Goal: Information Seeking & Learning: Learn about a topic

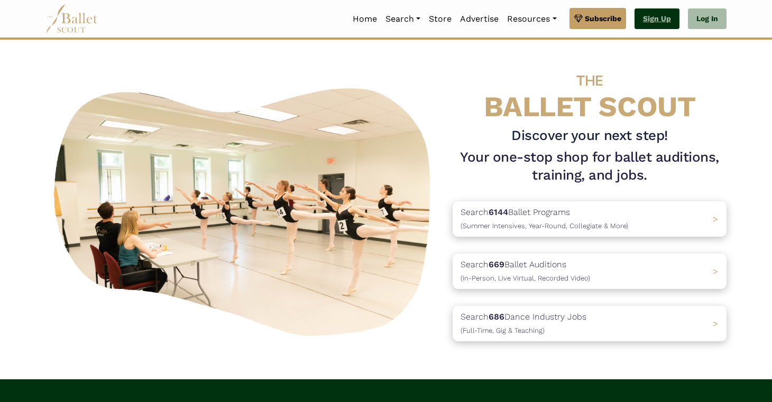
click at [654, 21] on link "Sign Up" at bounding box center [657, 18] width 45 height 21
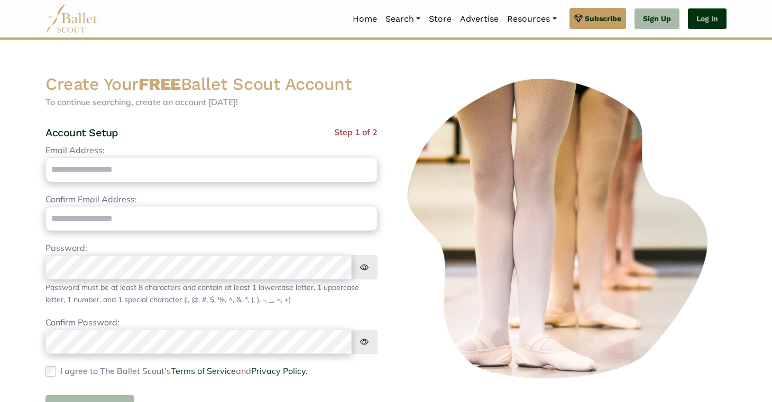
click at [713, 21] on link "Log In" at bounding box center [707, 18] width 39 height 21
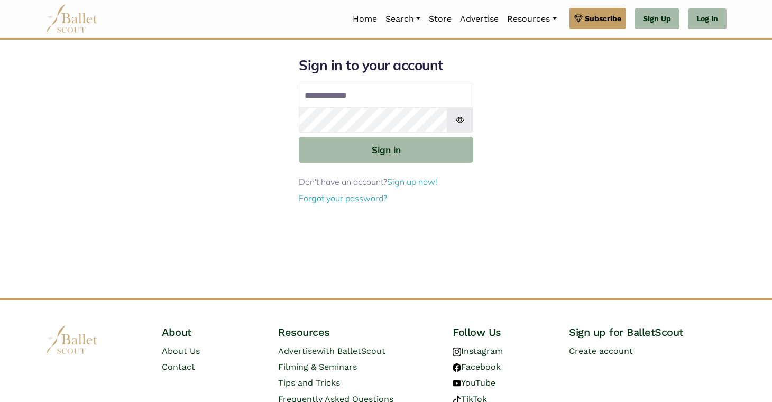
type input "**********"
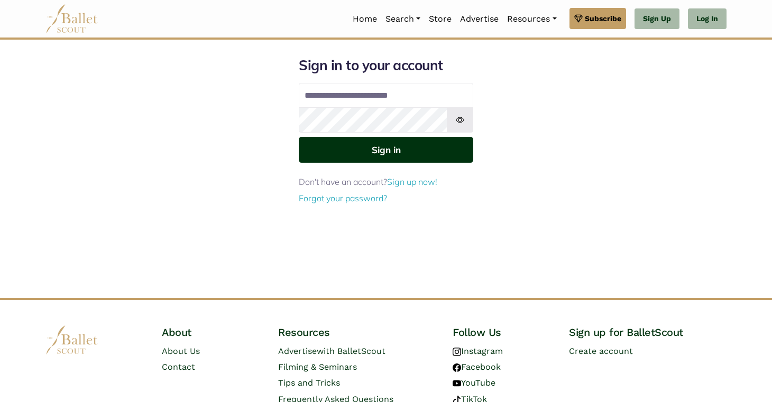
click at [398, 154] on button "Sign in" at bounding box center [386, 150] width 174 height 26
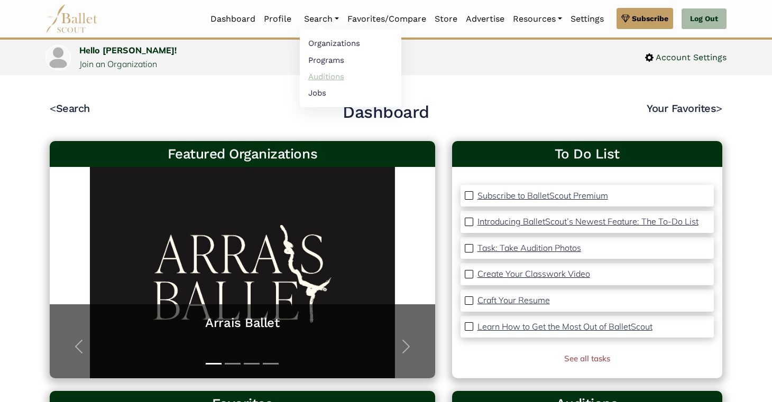
click at [325, 76] on link "Auditions" at bounding box center [351, 76] width 102 height 16
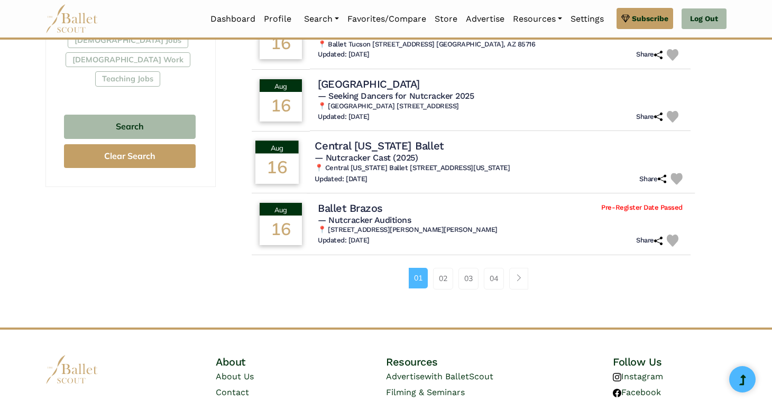
scroll to position [661, 0]
click at [439, 270] on link "02" at bounding box center [443, 278] width 20 height 21
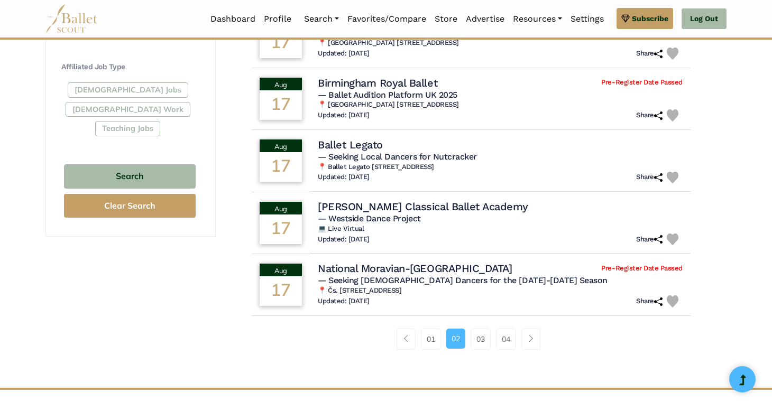
scroll to position [611, 0]
click at [484, 333] on link "03" at bounding box center [481, 339] width 20 height 21
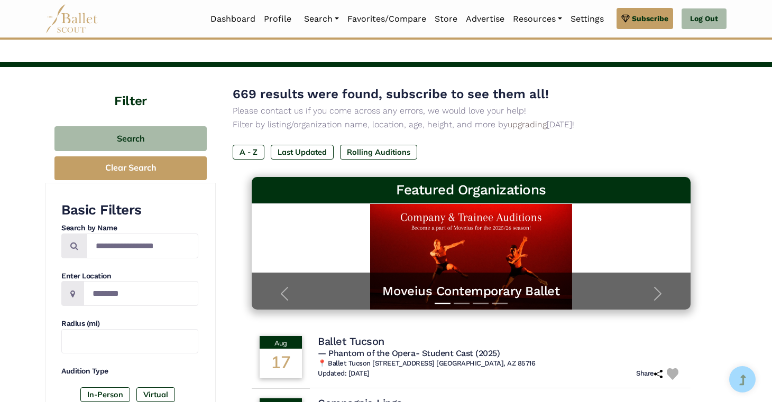
scroll to position [32, 0]
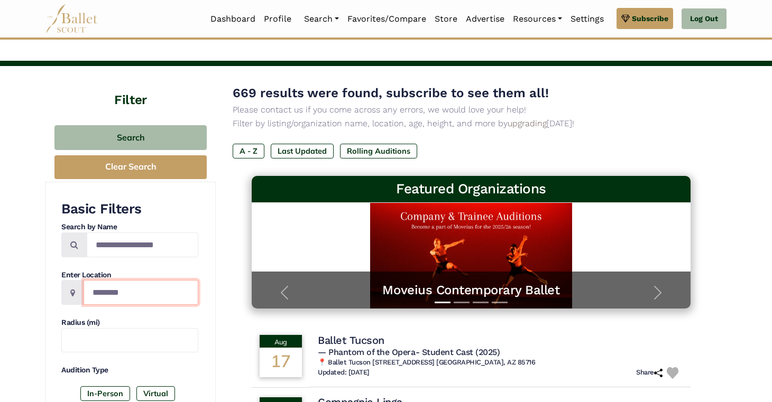
click at [140, 300] on input "Location" at bounding box center [141, 292] width 115 height 25
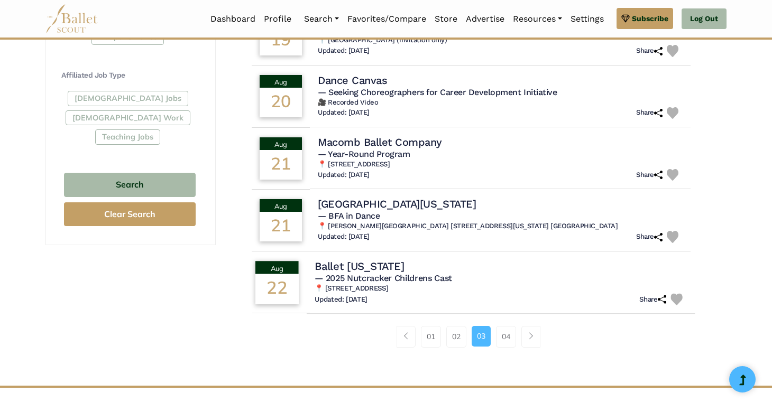
scroll to position [604, 0]
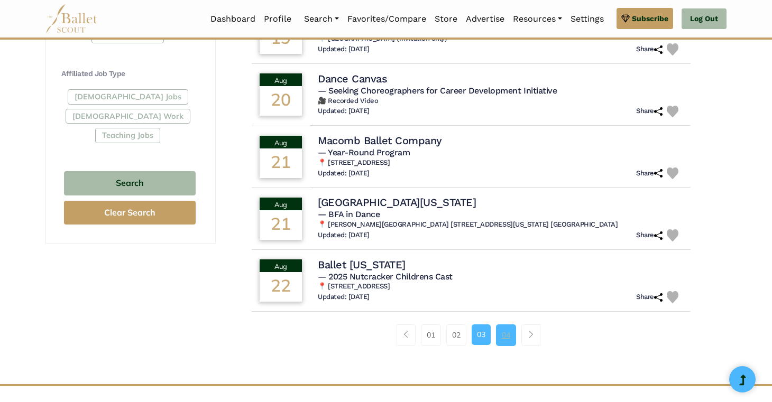
click at [506, 331] on link "04" at bounding box center [506, 335] width 20 height 21
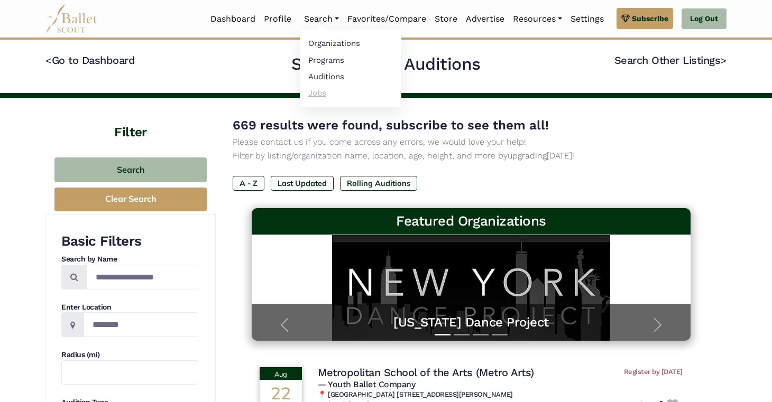
click at [314, 94] on link "Jobs" at bounding box center [351, 93] width 102 height 16
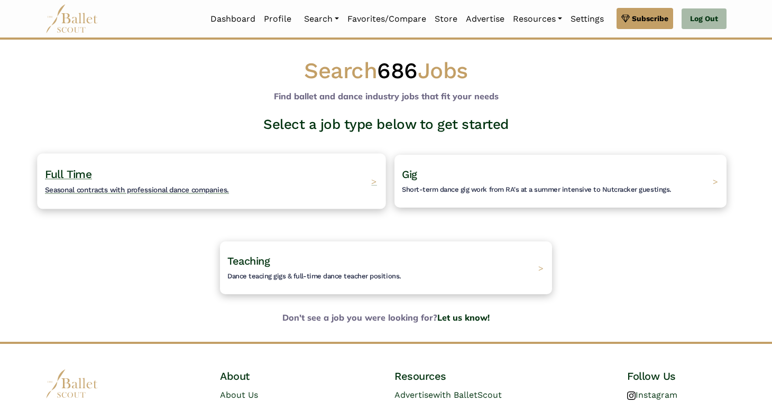
click at [77, 176] on span "Full Time" at bounding box center [68, 174] width 47 height 13
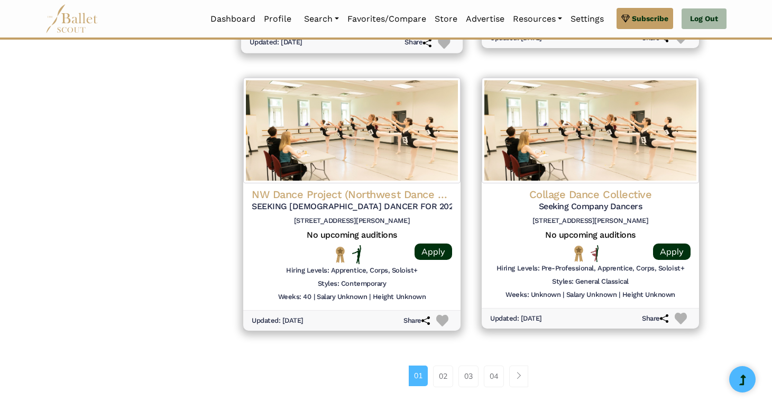
scroll to position [1307, 0]
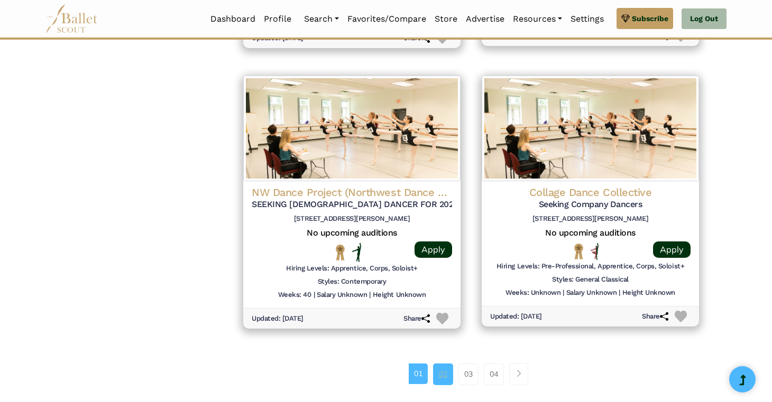
click at [442, 364] on link "02" at bounding box center [443, 374] width 20 height 21
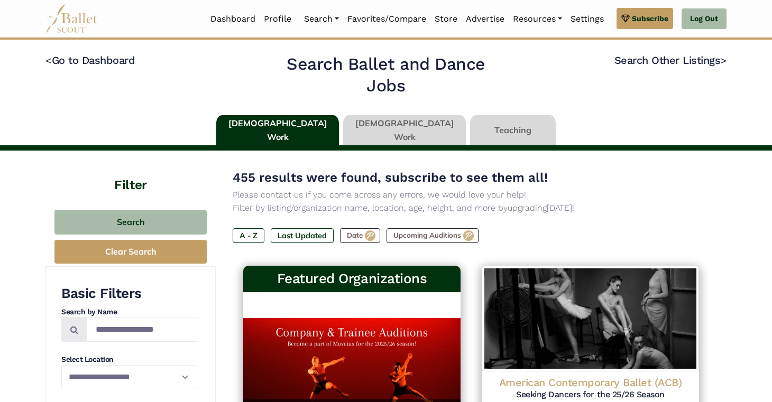
click at [387, 128] on link at bounding box center [404, 130] width 123 height 30
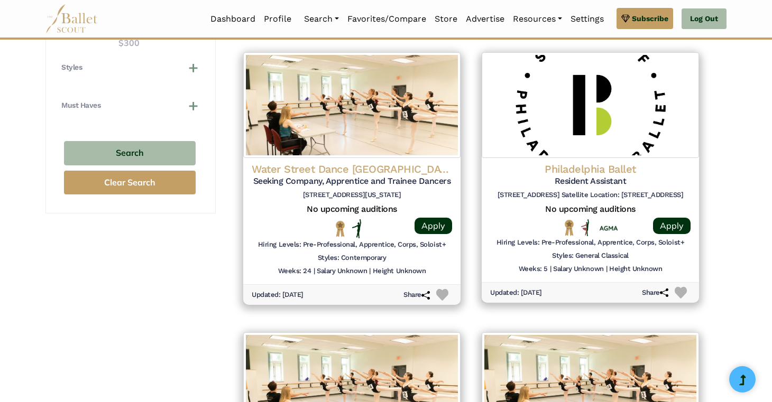
scroll to position [1054, 0]
